Goal: Task Accomplishment & Management: Manage account settings

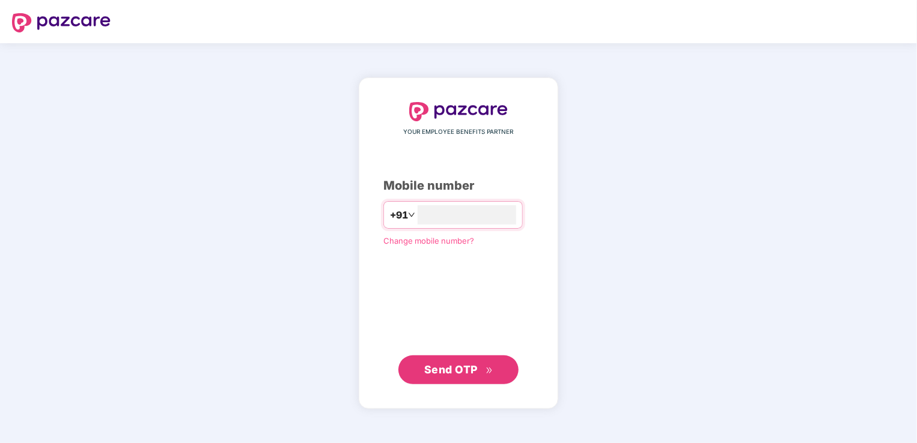
type input "**********"
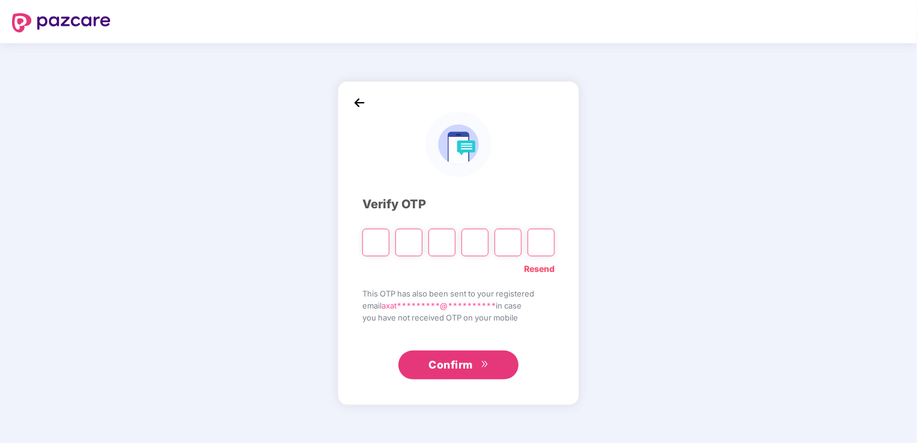
type input "*"
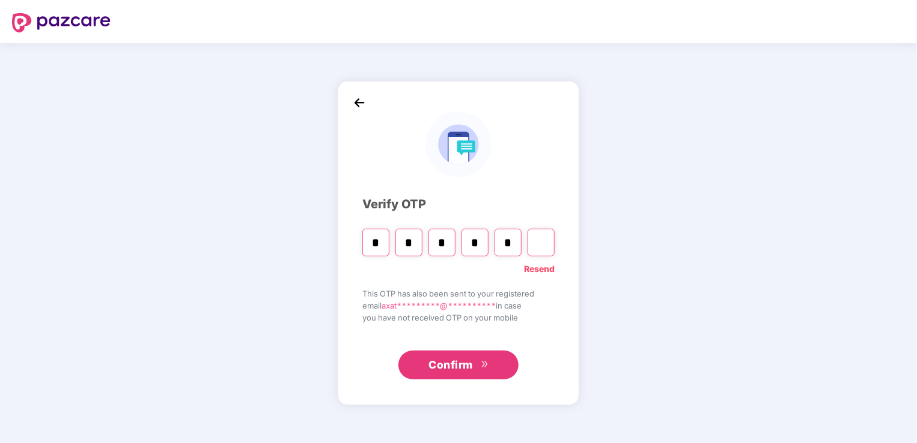
type input "*"
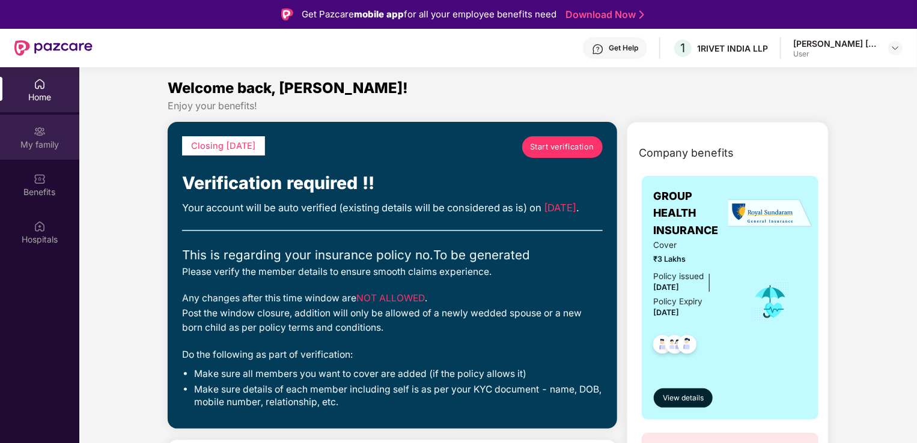
click at [40, 133] on img at bounding box center [40, 132] width 12 height 12
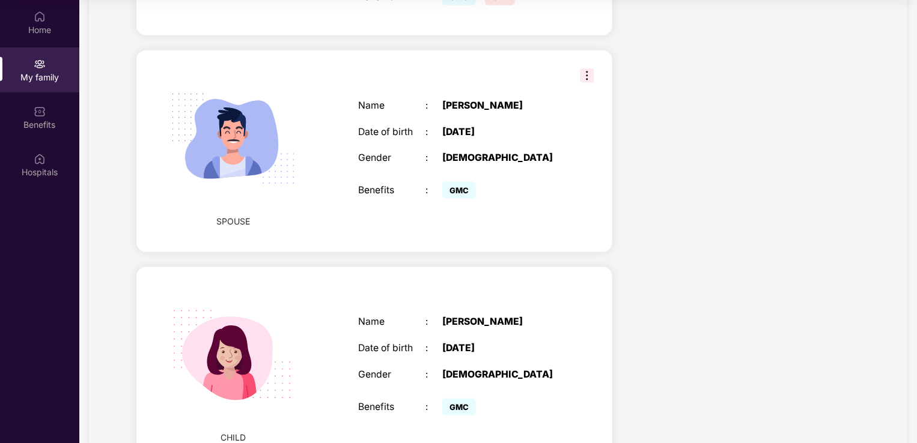
scroll to position [660, 0]
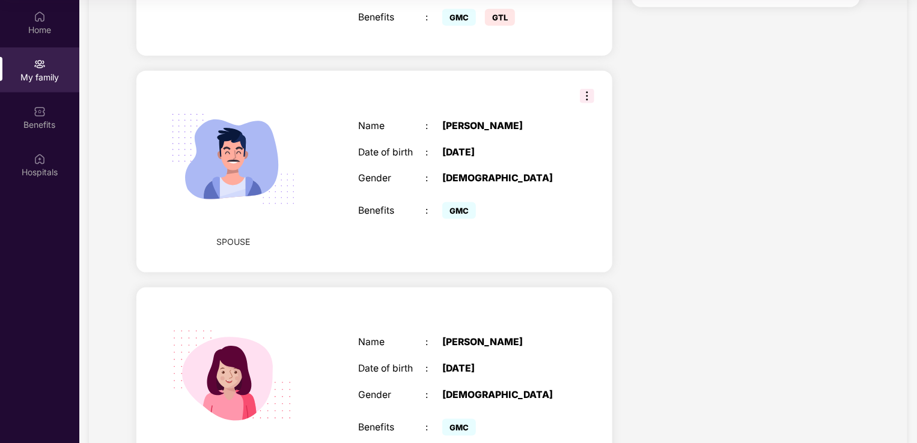
click at [589, 89] on img at bounding box center [587, 96] width 14 height 14
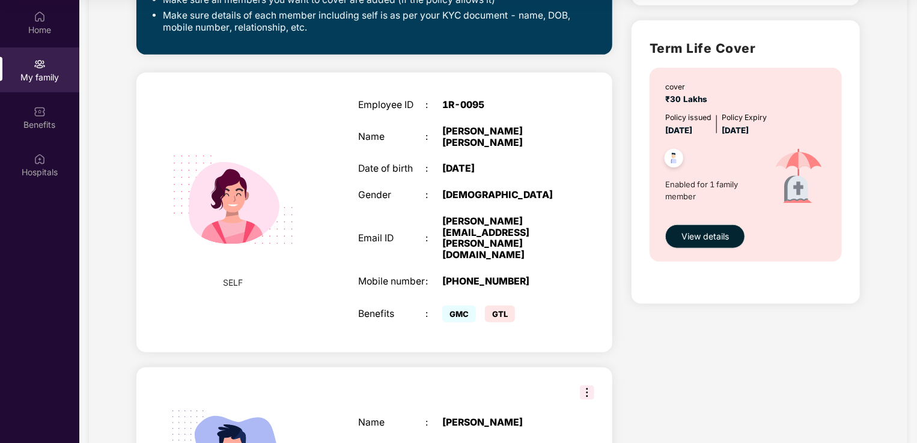
scroll to position [359, 0]
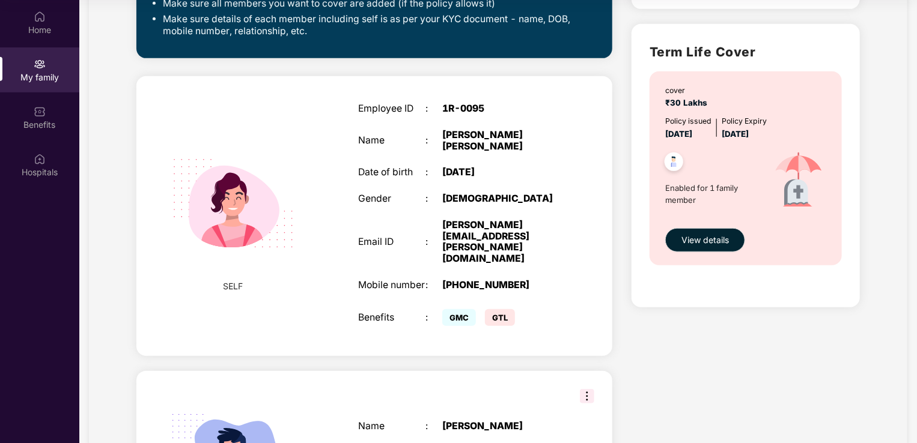
click at [454, 309] on span "GMC" at bounding box center [459, 317] width 34 height 17
drag, startPoint x: 454, startPoint y: 285, endPoint x: 490, endPoint y: 284, distance: 36.1
click at [490, 309] on span "GTL" at bounding box center [500, 317] width 30 height 17
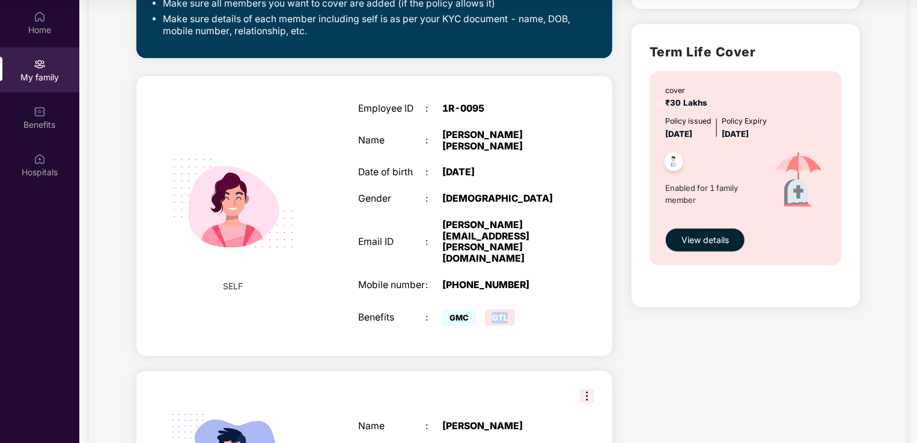
drag, startPoint x: 490, startPoint y: 284, endPoint x: 616, endPoint y: 270, distance: 126.8
click at [616, 270] on div "Closing in 6 days Start verification Verification required !! Your account will…" at bounding box center [374, 260] width 495 height 1089
drag, startPoint x: 541, startPoint y: 330, endPoint x: 548, endPoint y: 309, distance: 22.2
click at [541, 329] on div "Closing in 6 days Start verification Verification required !! Your account will…" at bounding box center [374, 260] width 495 height 1089
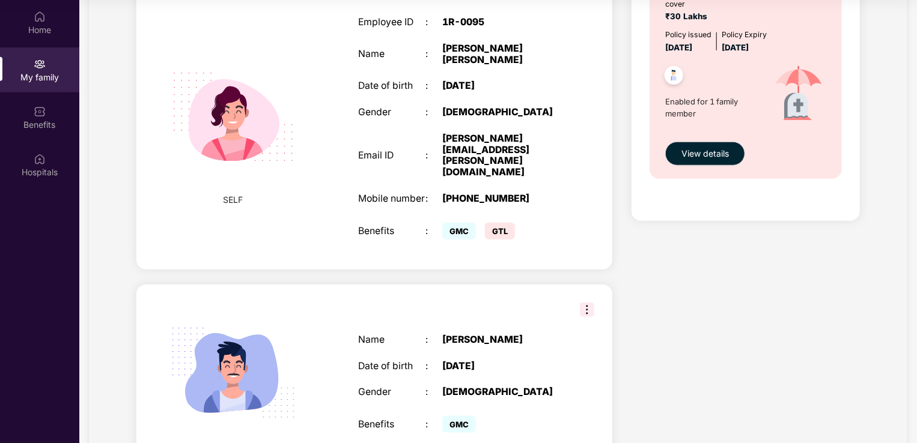
scroll to position [419, 0]
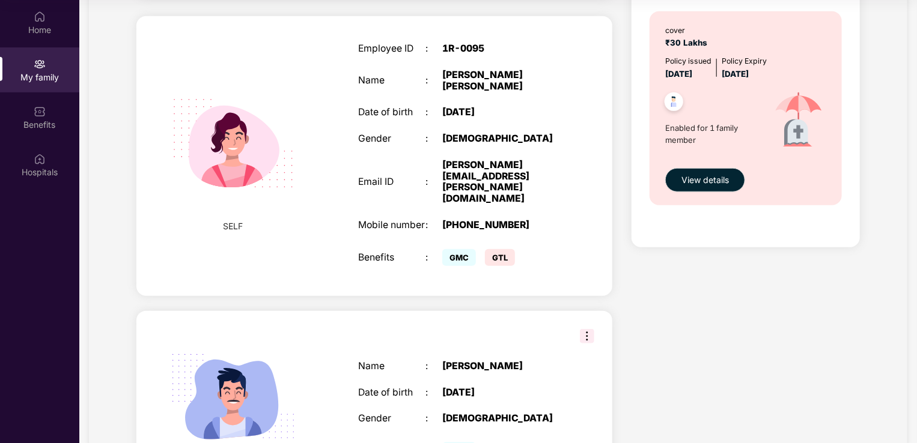
click at [672, 100] on img at bounding box center [673, 103] width 29 height 29
click at [674, 100] on img at bounding box center [673, 103] width 29 height 29
click at [700, 183] on span "View details" at bounding box center [704, 180] width 47 height 13
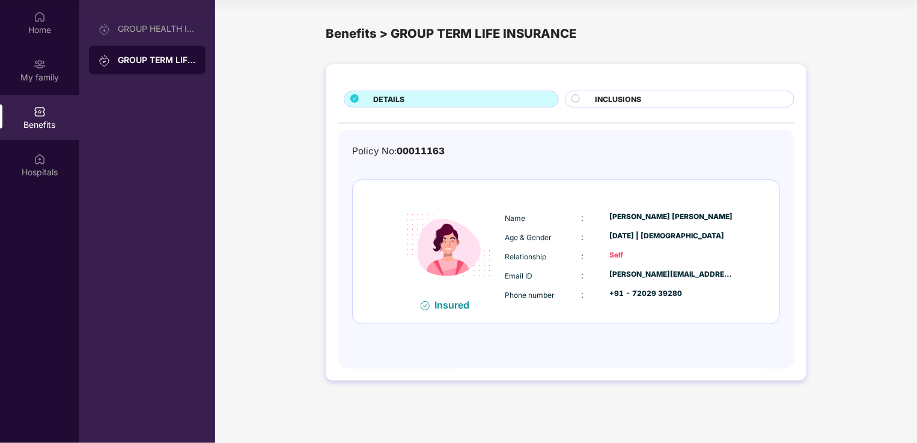
click at [664, 102] on div "INCLUSIONS" at bounding box center [688, 100] width 198 height 13
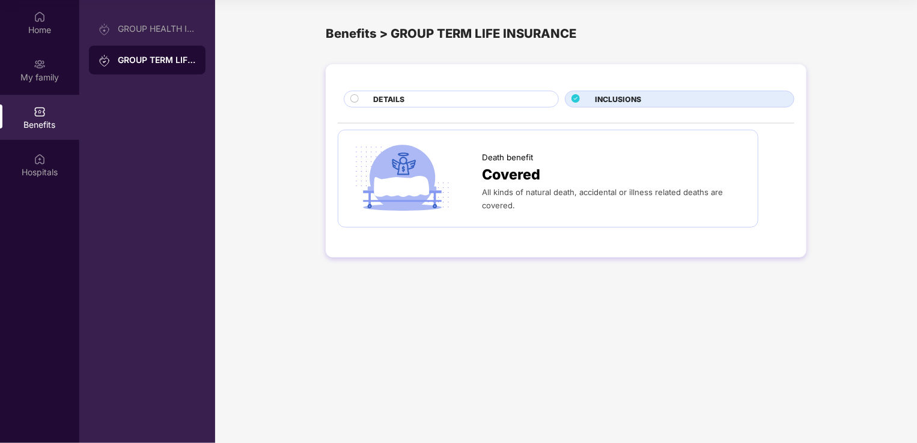
click at [460, 94] on div "DETAILS" at bounding box center [459, 100] width 185 height 13
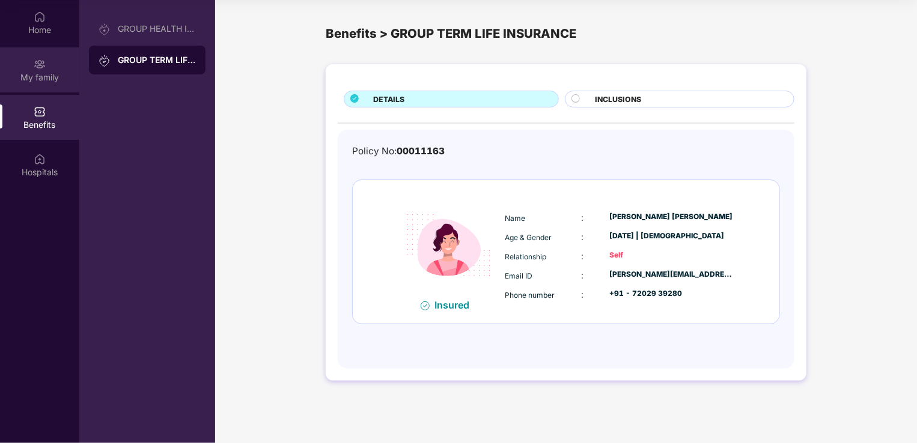
click at [48, 76] on div "My family" at bounding box center [39, 77] width 79 height 12
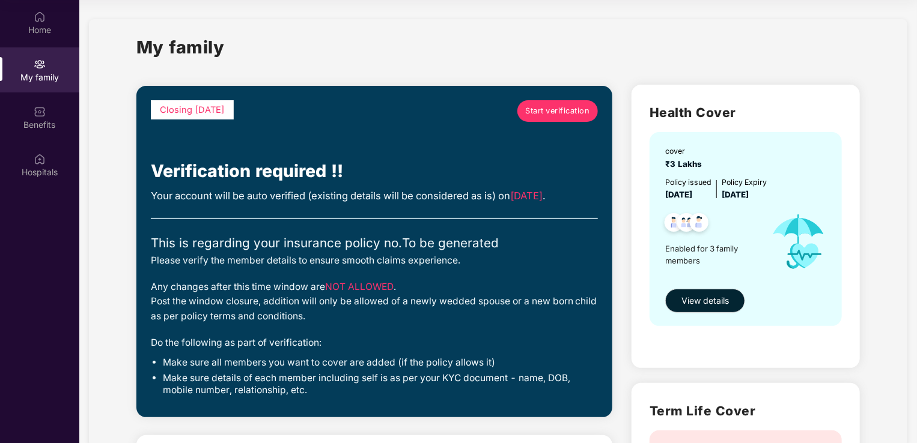
drag, startPoint x: 193, startPoint y: 109, endPoint x: 199, endPoint y: 111, distance: 6.1
click at [199, 111] on span "Closing in 6 days" at bounding box center [192, 110] width 65 height 11
click at [471, 41] on div "My family" at bounding box center [498, 54] width 724 height 41
click at [482, 41] on div "My family" at bounding box center [498, 54] width 724 height 41
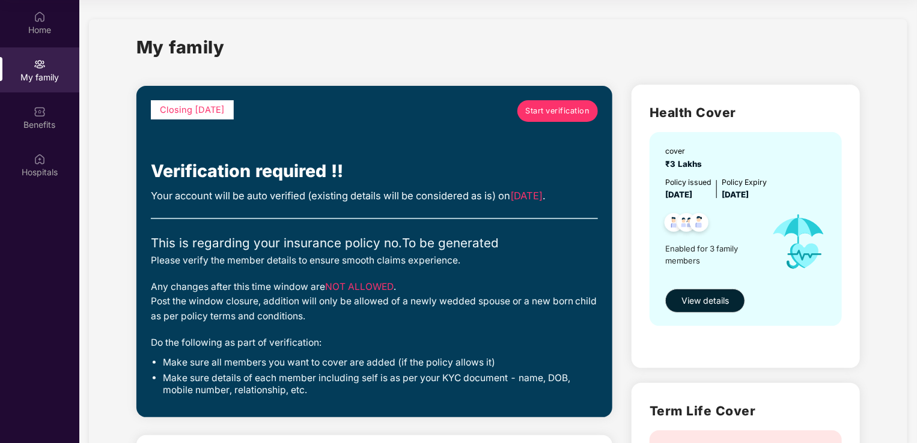
click at [435, 145] on div "Closing in 6 days Start verification" at bounding box center [374, 129] width 447 height 58
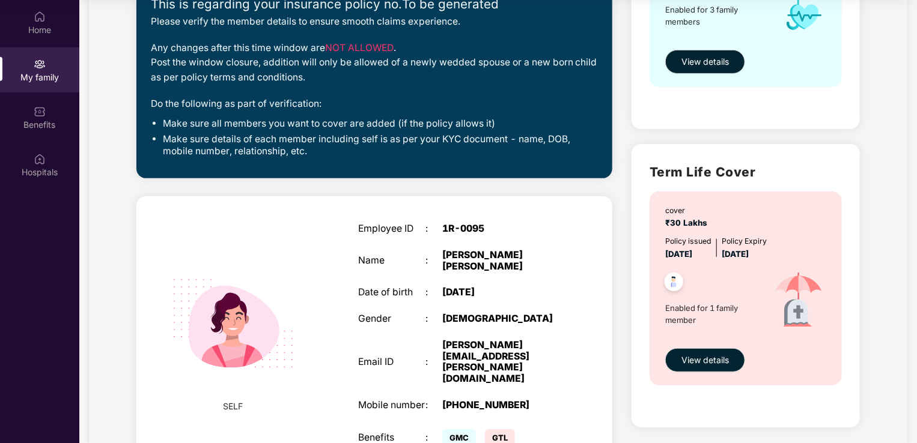
scroll to position [240, 0]
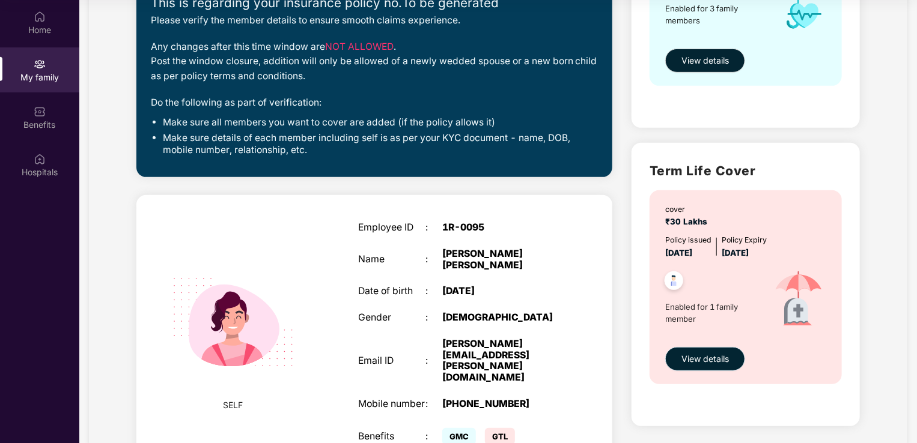
click at [706, 366] on button "View details" at bounding box center [705, 359] width 80 height 24
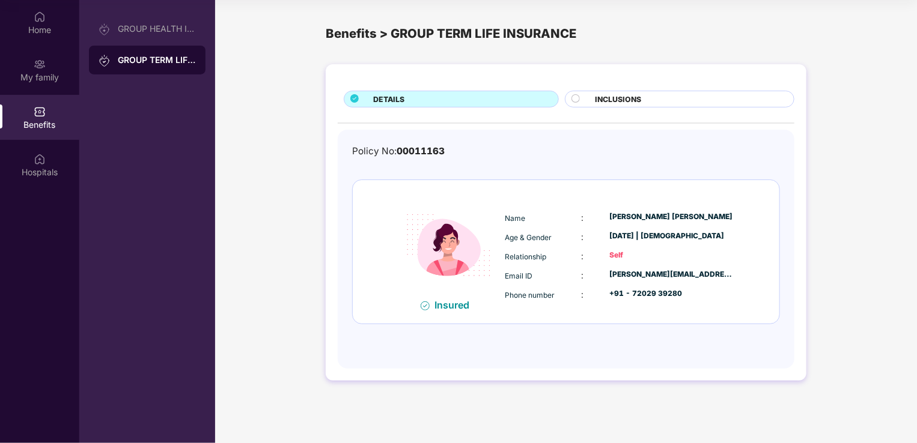
click at [635, 102] on span "INCLUSIONS" at bounding box center [618, 99] width 46 height 11
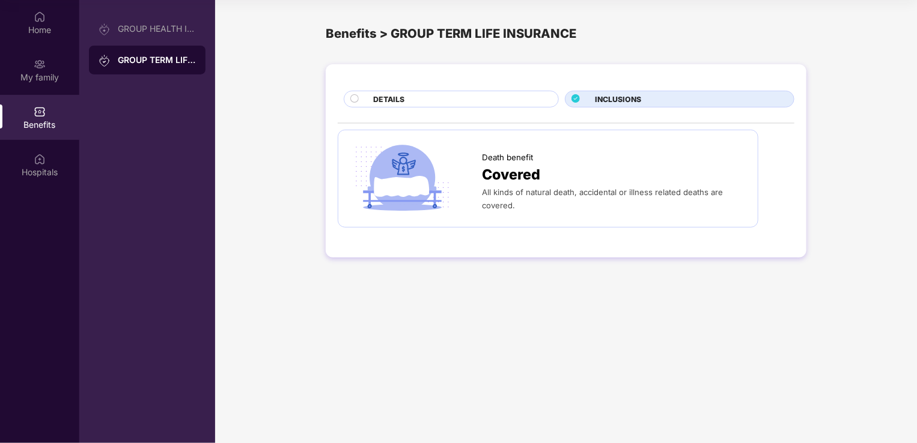
click at [483, 94] on div "DETAILS" at bounding box center [459, 100] width 185 height 13
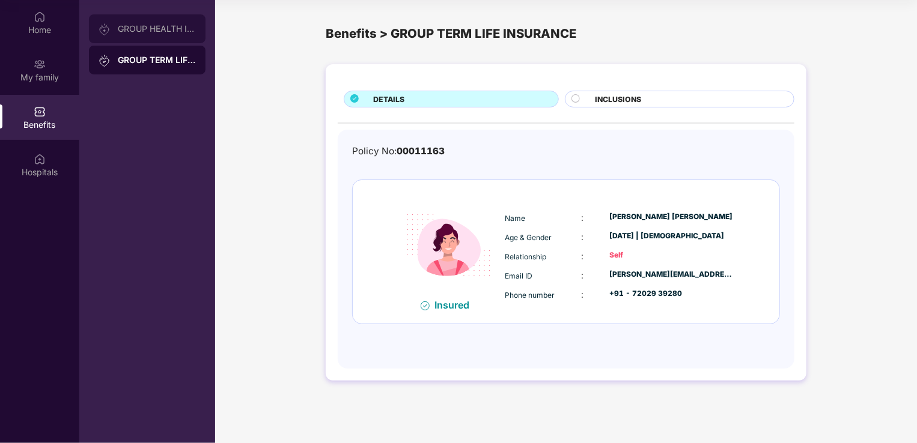
click at [136, 29] on div "GROUP HEALTH INSURANCE" at bounding box center [157, 29] width 78 height 10
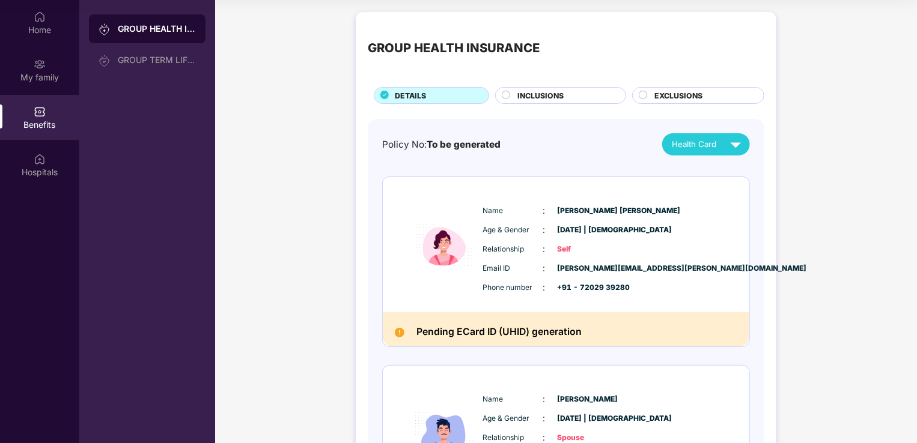
click at [556, 100] on span "INCLUSIONS" at bounding box center [541, 95] width 46 height 11
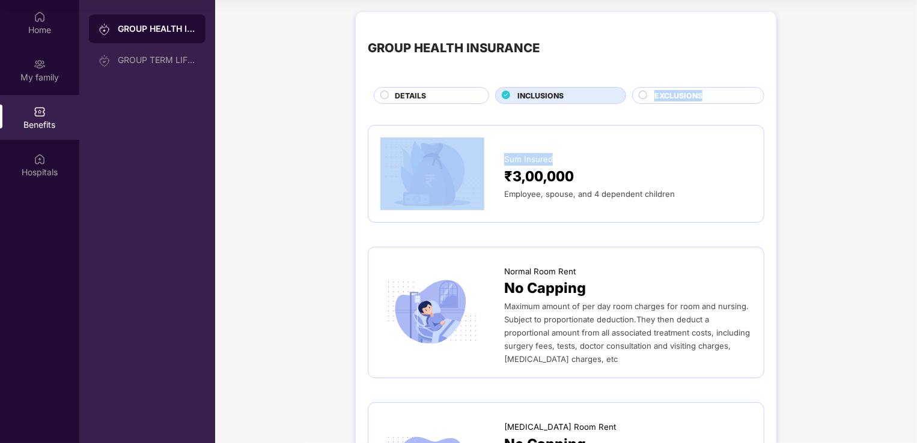
drag, startPoint x: 568, startPoint y: 106, endPoint x: 593, endPoint y: 123, distance: 30.3
click at [627, 160] on div "Sum Insured" at bounding box center [628, 156] width 248 height 19
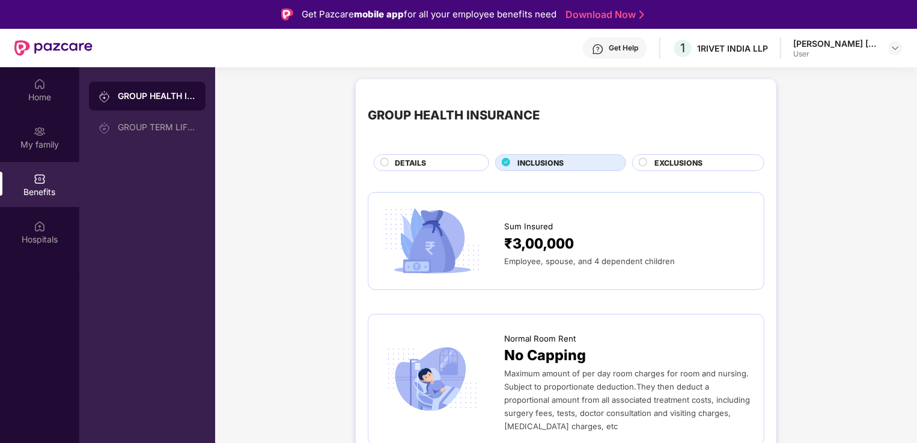
click at [699, 167] on span "EXCLUSIONS" at bounding box center [678, 162] width 48 height 11
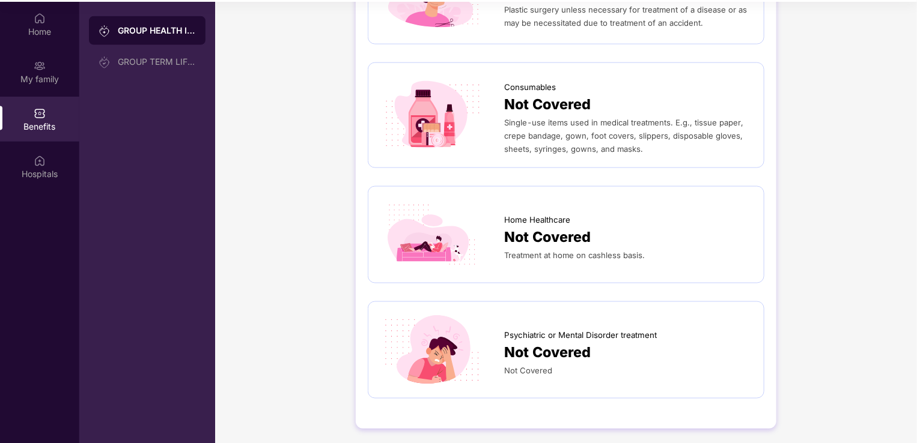
scroll to position [67, 0]
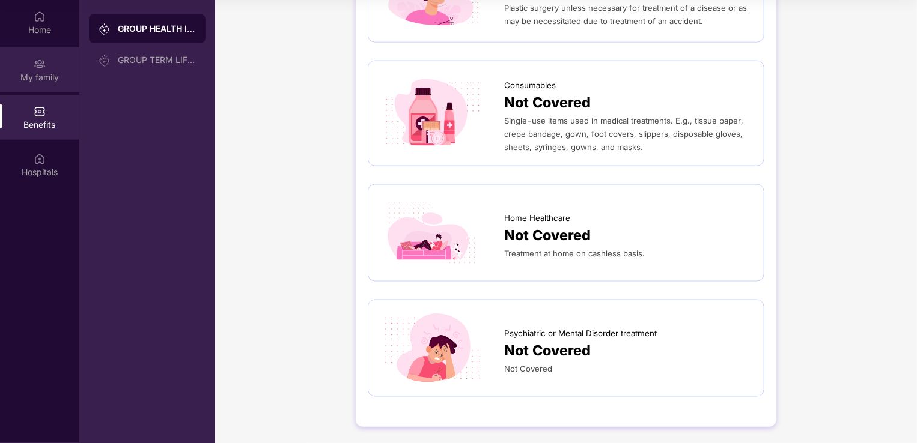
click at [55, 78] on div "My family" at bounding box center [39, 77] width 79 height 12
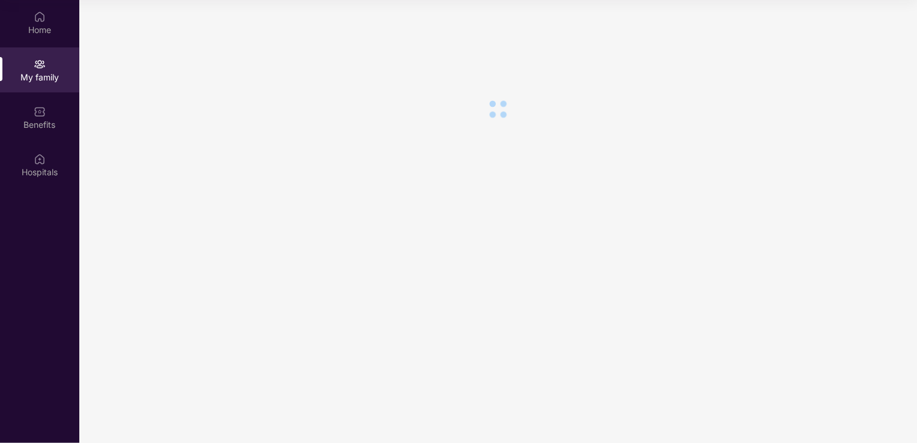
scroll to position [0, 0]
click at [53, 180] on div "Hospitals" at bounding box center [39, 164] width 79 height 45
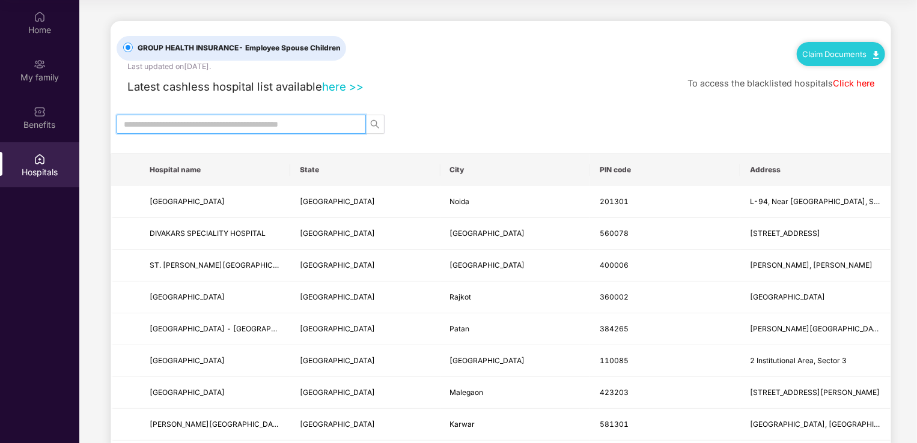
click at [291, 119] on input "text" at bounding box center [236, 124] width 225 height 13
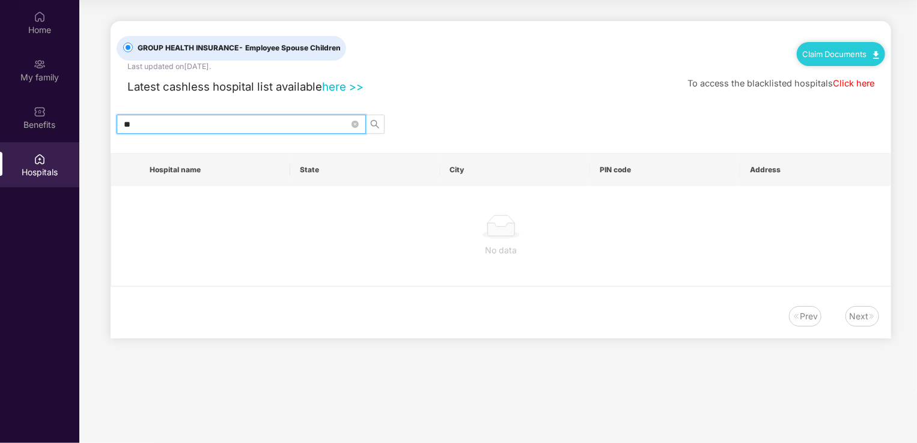
type input "*"
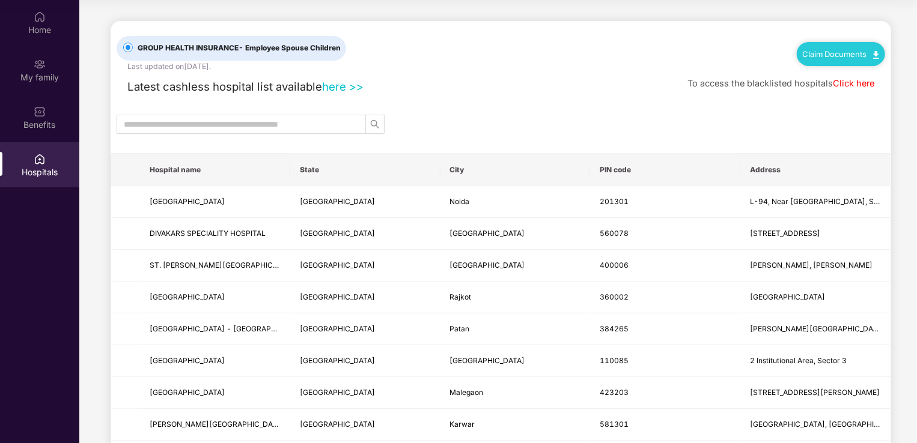
click at [554, 84] on div "Latest cashless hospital list available here >> To access the blacklisted hospi…" at bounding box center [501, 83] width 768 height 23
click at [34, 74] on div "My family" at bounding box center [39, 77] width 79 height 12
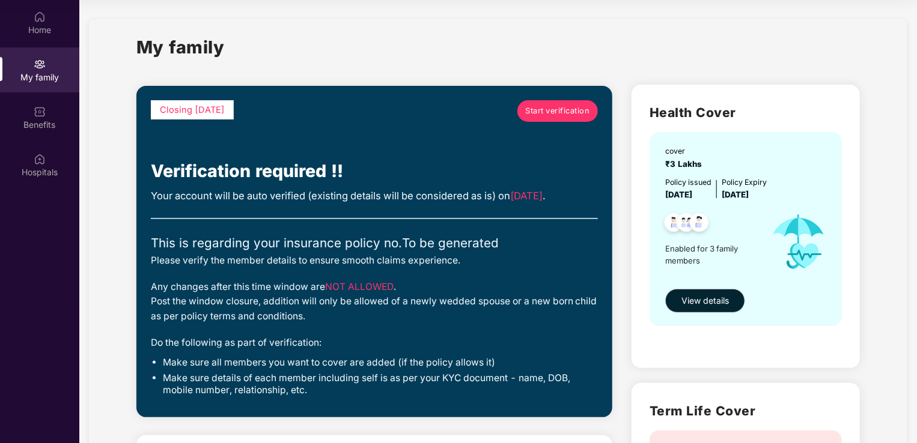
click at [574, 121] on link "Start verification" at bounding box center [557, 111] width 80 height 22
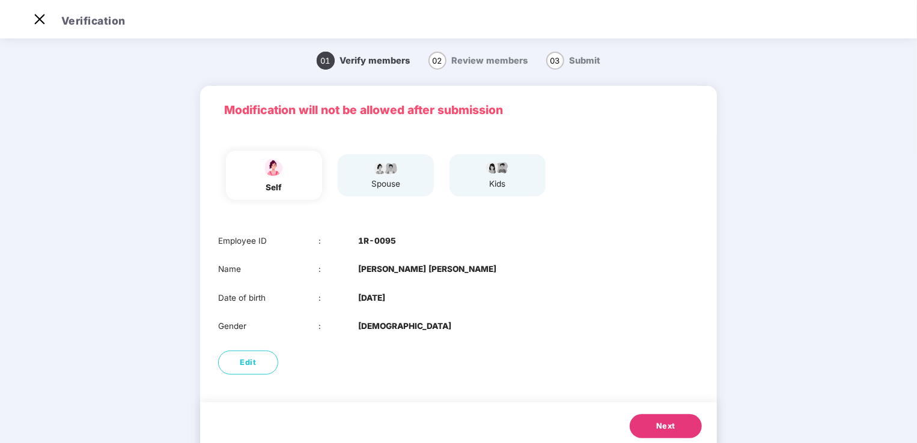
scroll to position [29, 0]
click at [654, 430] on button "Next" at bounding box center [666, 427] width 72 height 24
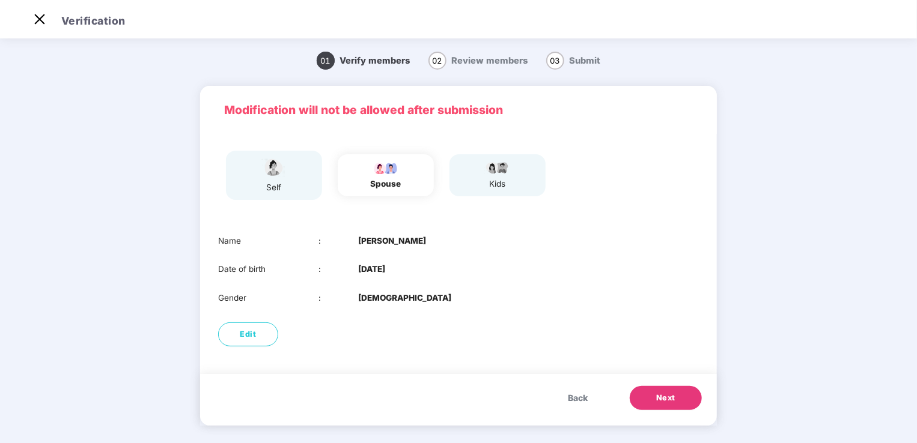
click at [655, 407] on button "Next" at bounding box center [666, 398] width 72 height 24
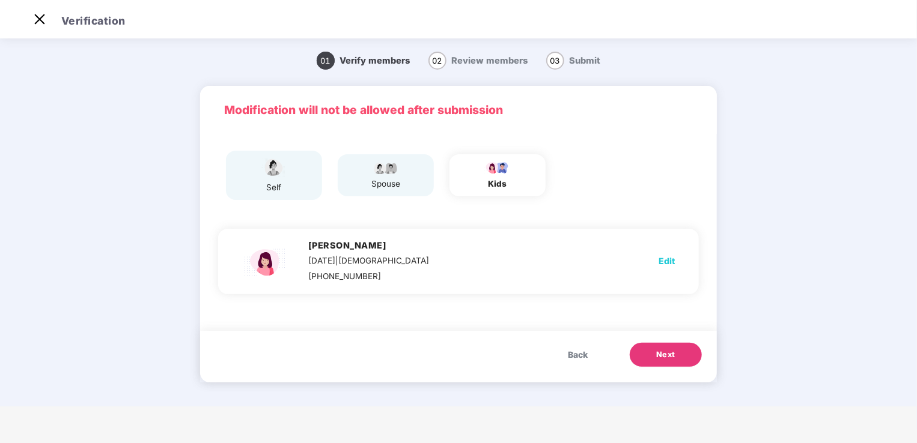
click at [669, 266] on span "Edit" at bounding box center [666, 261] width 16 height 13
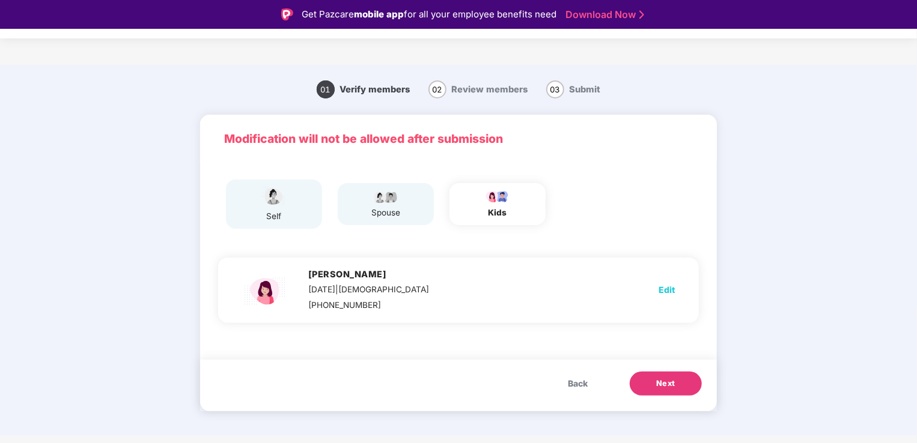
select select "******"
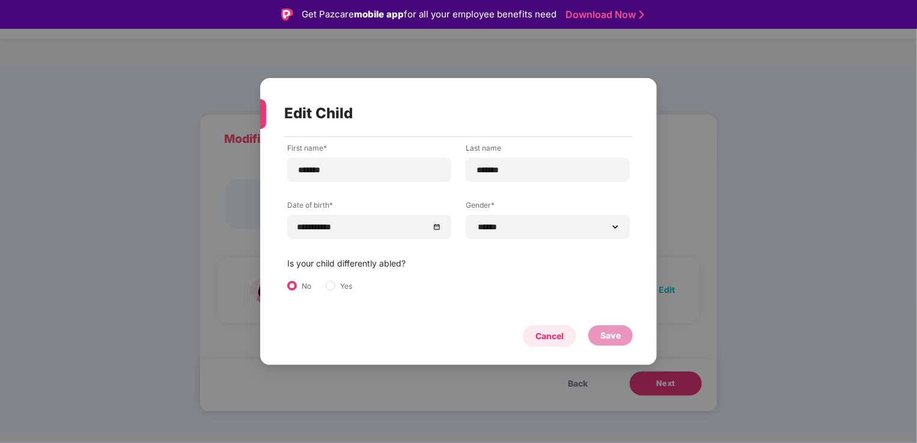
click at [558, 327] on div "Cancel" at bounding box center [549, 337] width 53 height 22
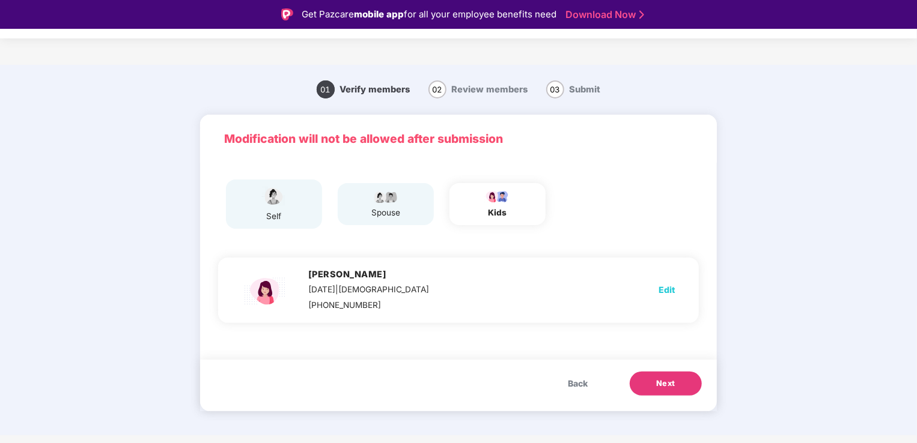
click at [580, 392] on button "Back" at bounding box center [578, 384] width 44 height 24
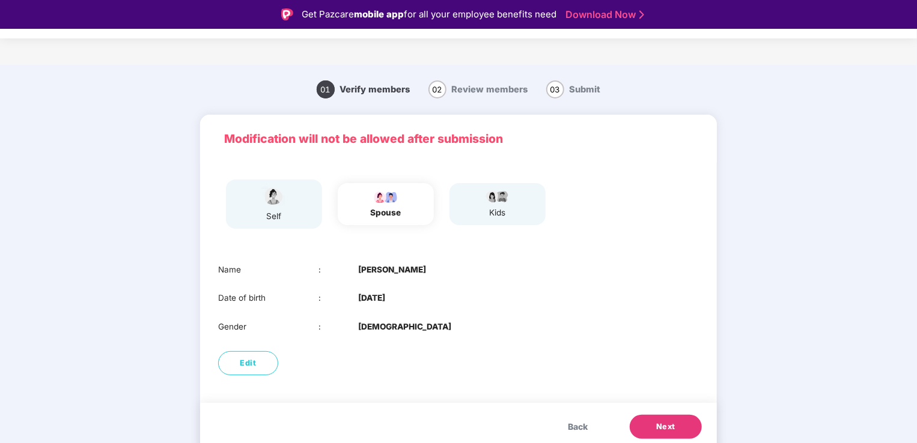
scroll to position [29, 0]
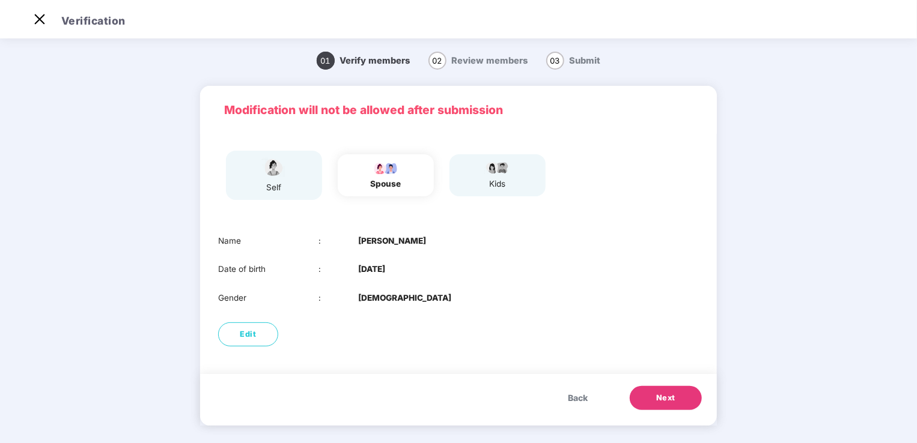
click at [654, 371] on div "Modification will not be allowed after submission self spouse kids Name : Mites…" at bounding box center [458, 256] width 517 height 340
click at [665, 400] on span "Next" at bounding box center [665, 398] width 19 height 12
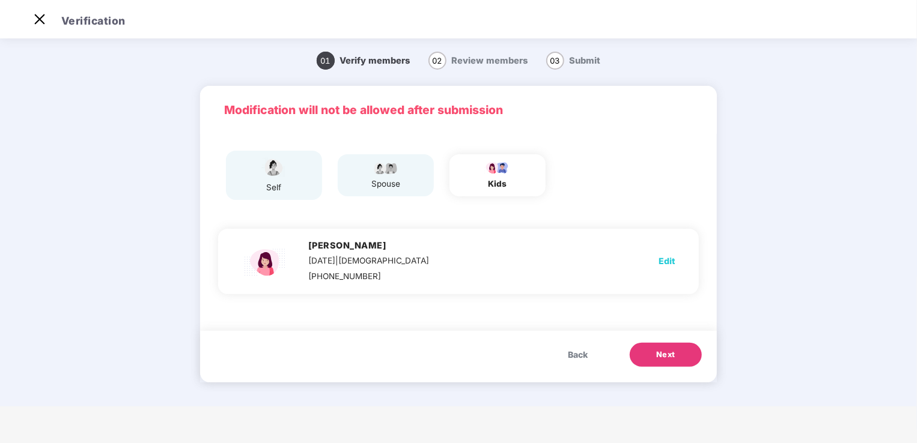
click at [670, 343] on button "Next" at bounding box center [666, 355] width 72 height 24
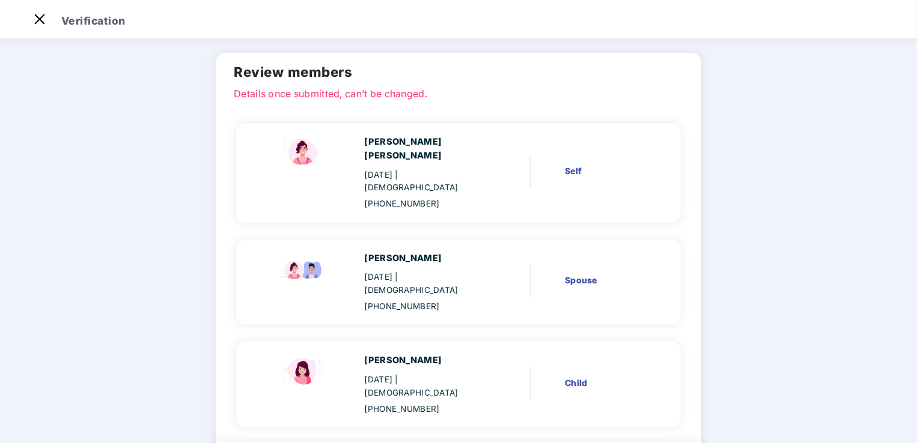
scroll to position [70, 0]
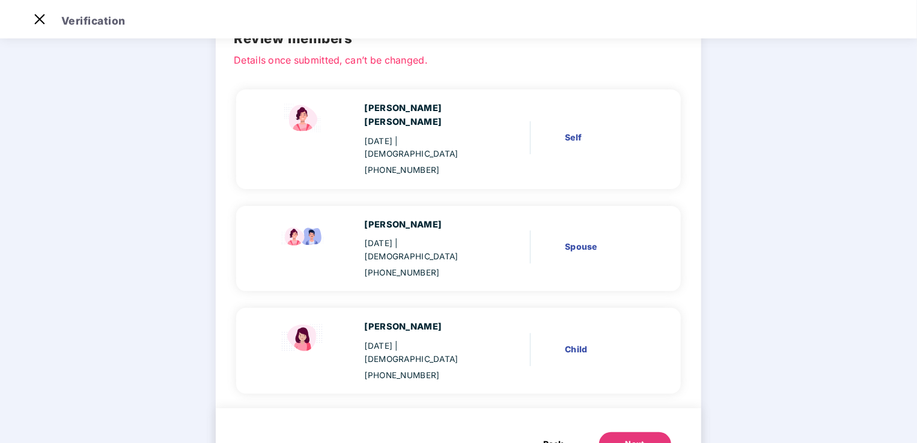
click at [625, 439] on div "Next" at bounding box center [634, 445] width 19 height 12
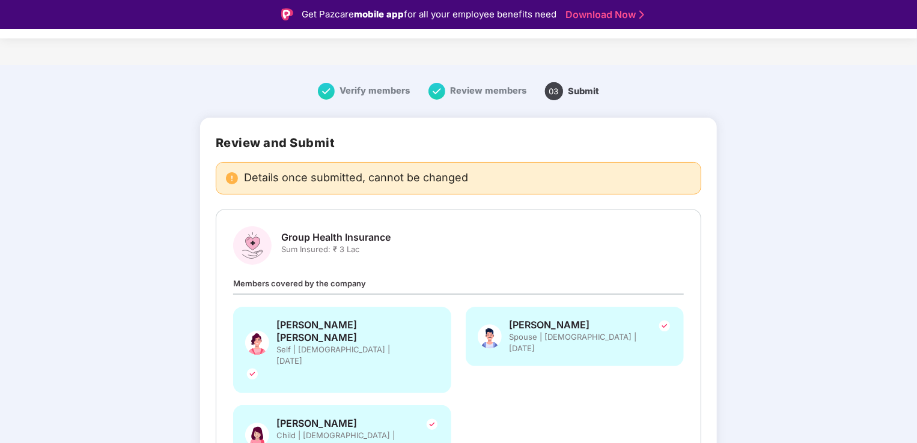
scroll to position [67, 0]
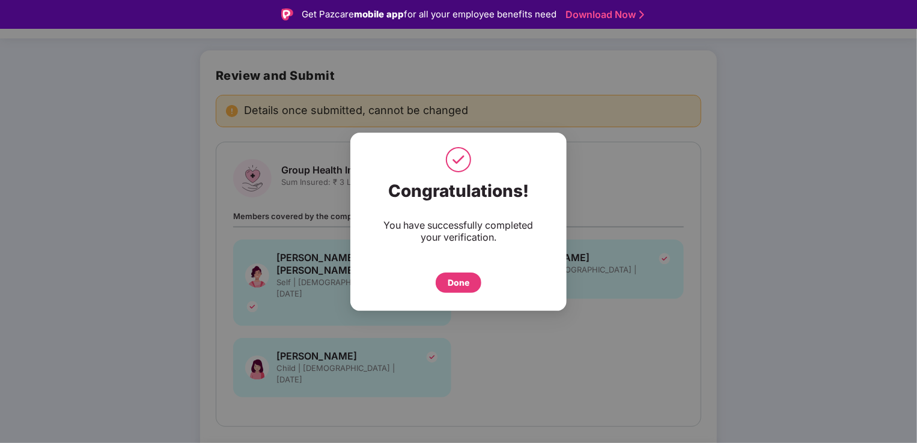
click at [458, 279] on div "Done" at bounding box center [459, 282] width 22 height 13
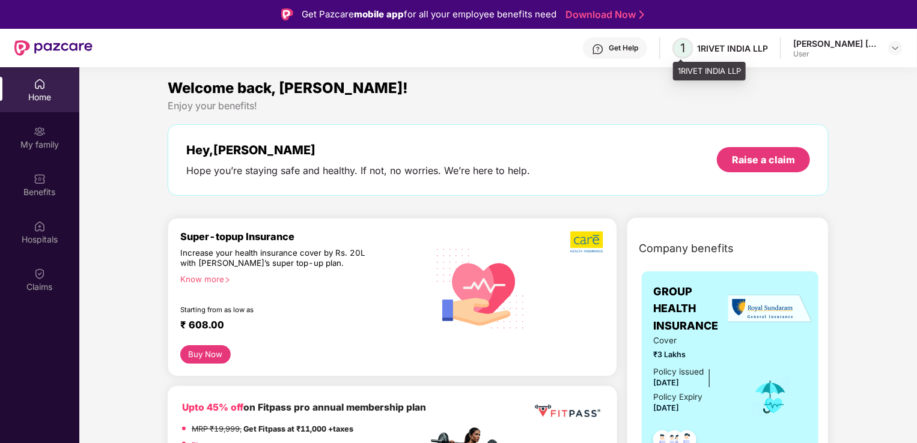
click at [692, 49] on span "1" at bounding box center [682, 48] width 21 height 21
click at [688, 48] on span "1" at bounding box center [682, 48] width 21 height 21
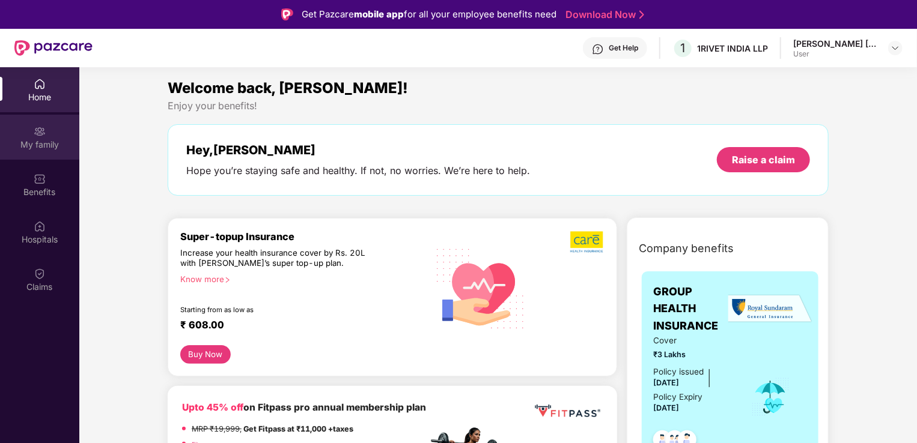
click at [42, 133] on img at bounding box center [40, 132] width 12 height 12
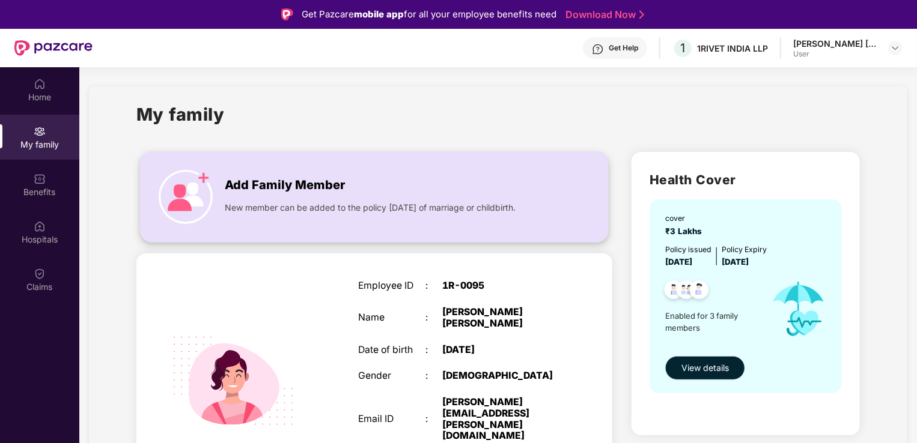
click at [375, 196] on div "New member can be added to the policy [DATE] of marriage or childbirth." at bounding box center [387, 204] width 324 height 19
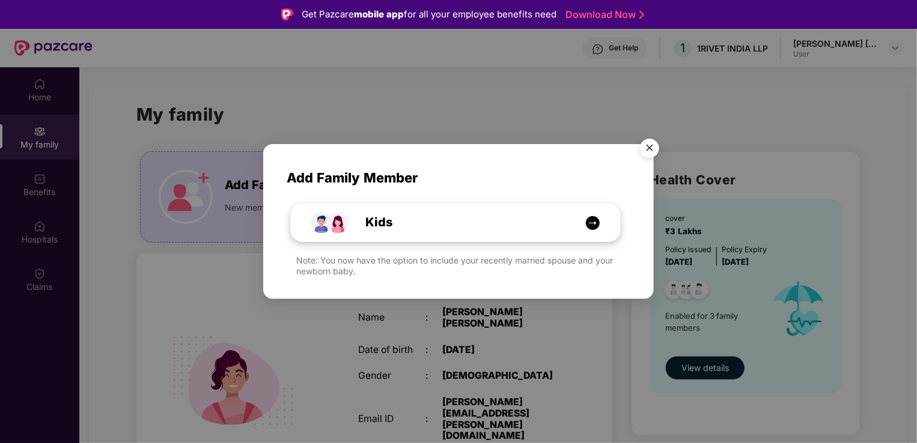
click at [584, 222] on div "Kids" at bounding box center [461, 222] width 247 height 19
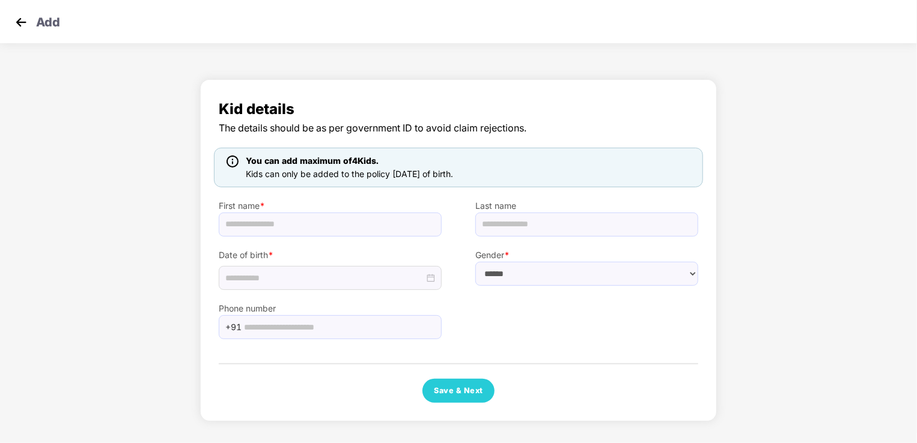
click at [20, 25] on img at bounding box center [21, 22] width 18 height 18
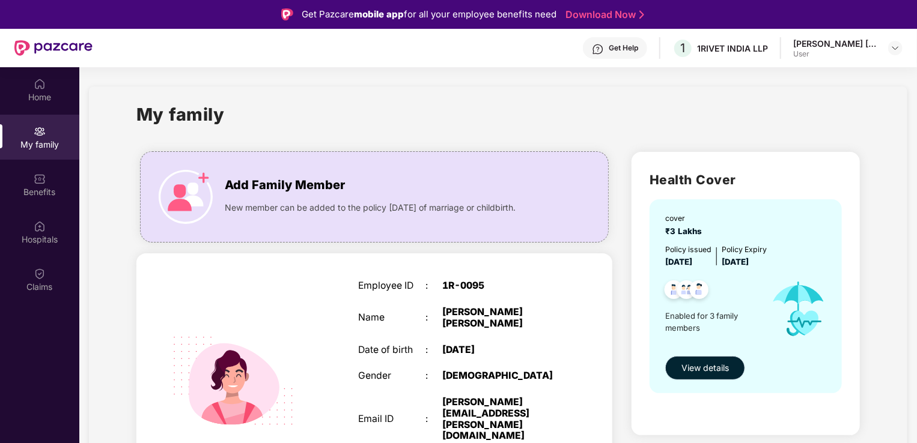
click at [708, 373] on span "View details" at bounding box center [704, 368] width 47 height 13
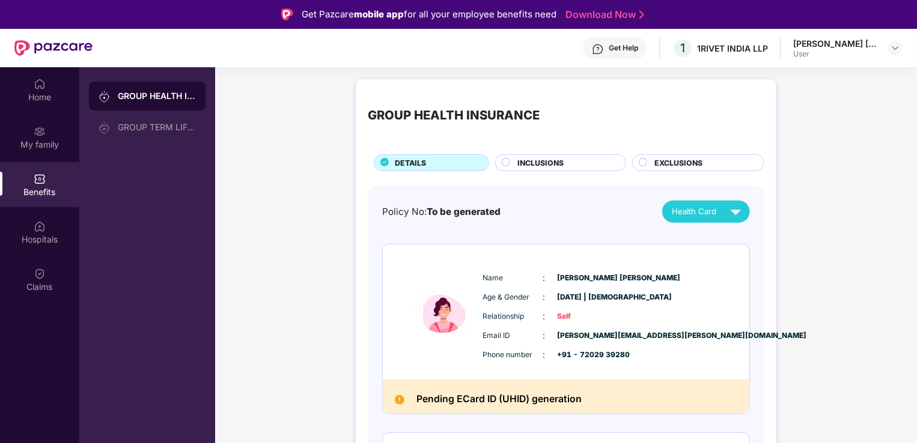
click at [610, 165] on div "INCLUSIONS" at bounding box center [566, 163] width 108 height 13
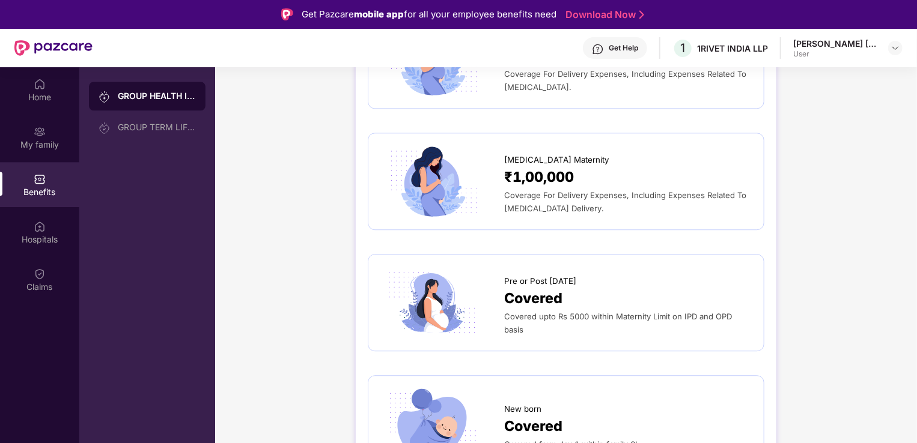
scroll to position [1502, 0]
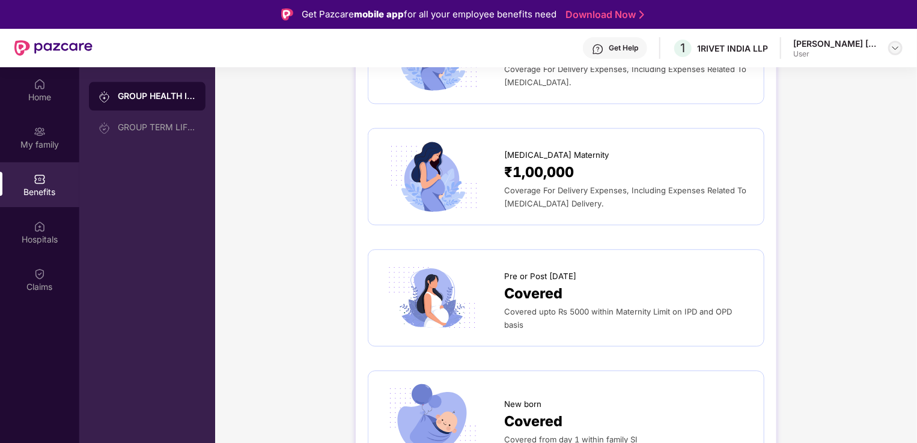
click at [896, 49] on img at bounding box center [895, 48] width 10 height 10
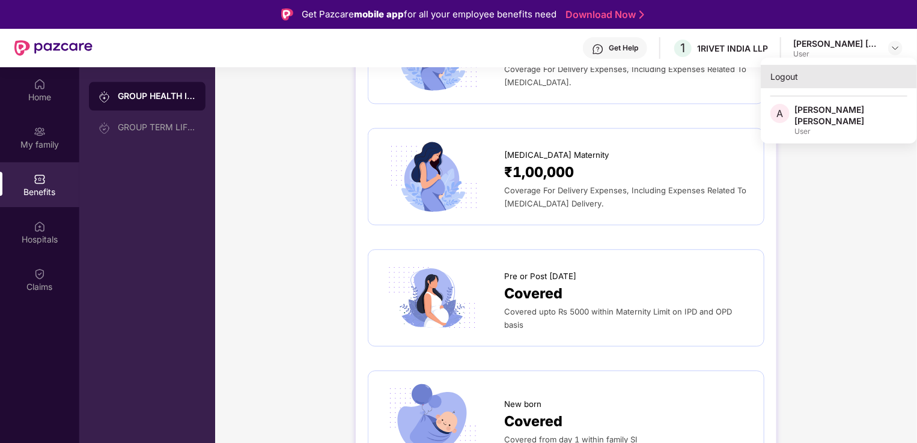
click at [792, 71] on div "Logout" at bounding box center [839, 76] width 156 height 23
